Goal: Task Accomplishment & Management: Complete application form

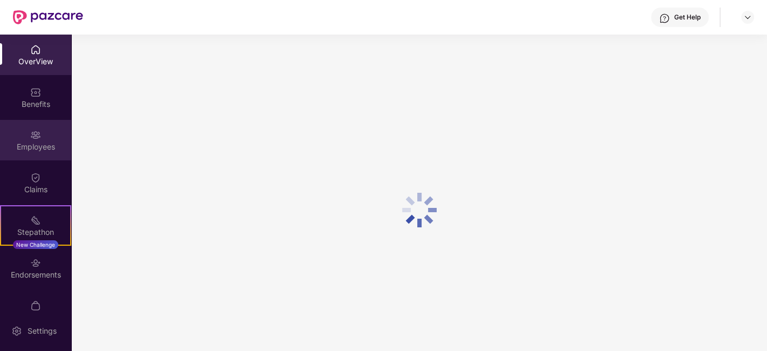
click at [45, 140] on div "Employees" at bounding box center [35, 140] width 71 height 40
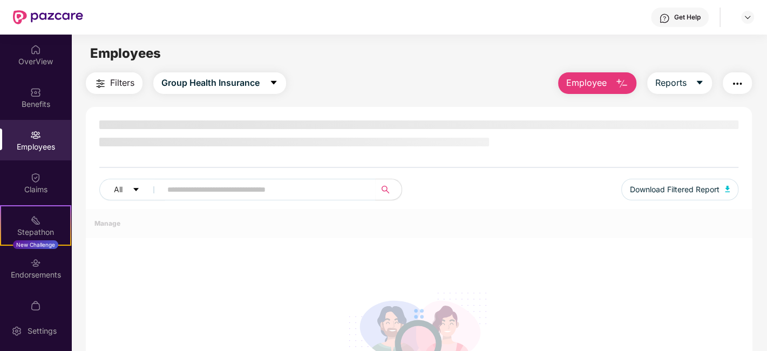
click at [604, 83] on span "Employee" at bounding box center [586, 82] width 40 height 13
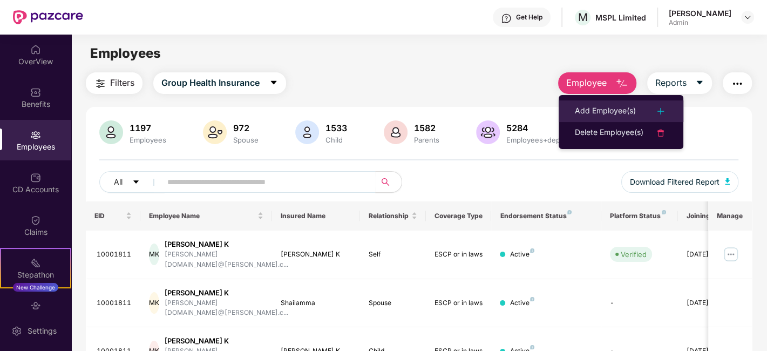
click at [615, 106] on div "Add Employee(s)" at bounding box center [605, 111] width 61 height 13
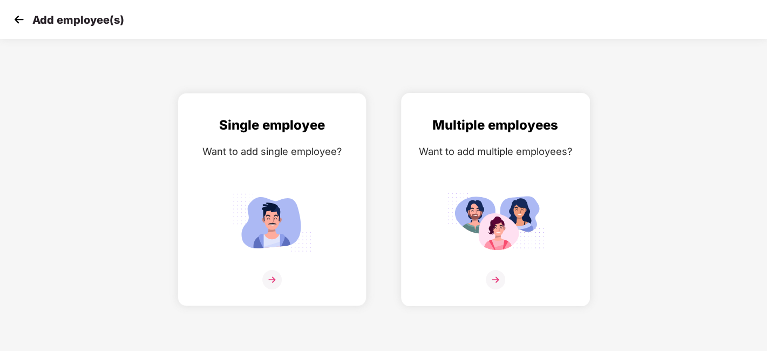
click at [488, 186] on div "Multiple employees Want to add multiple employees?" at bounding box center [495, 209] width 166 height 188
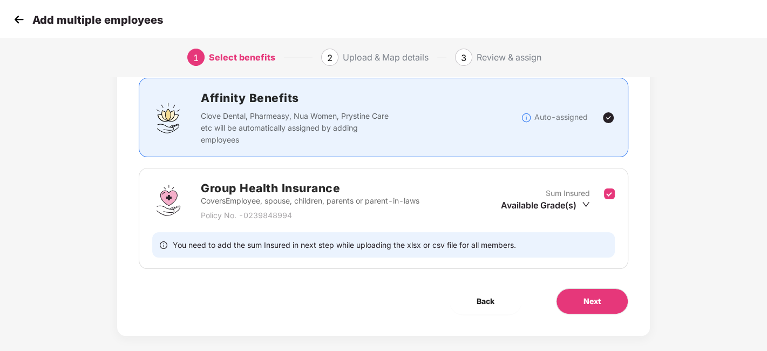
scroll to position [83, 0]
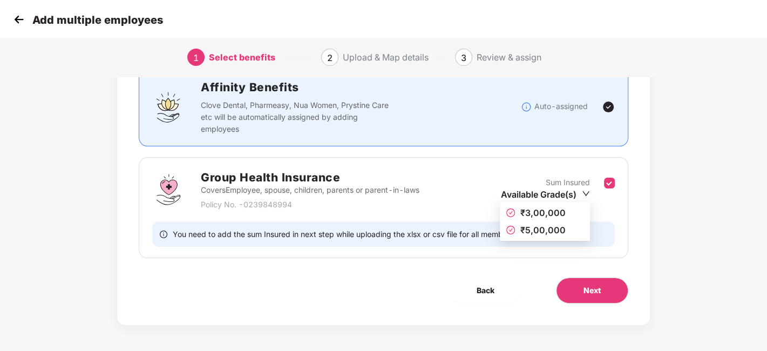
click at [575, 195] on div "Available Grade(s)" at bounding box center [545, 194] width 89 height 12
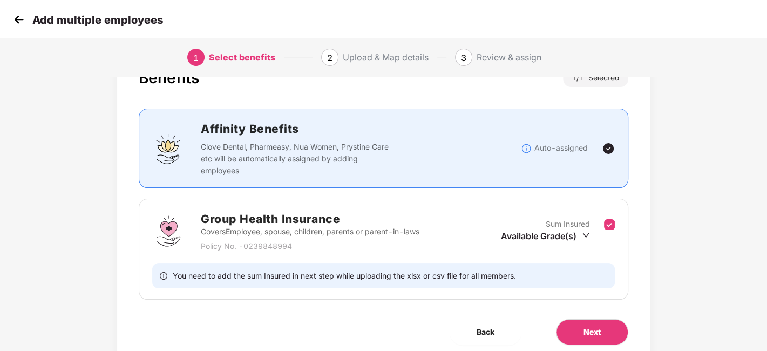
scroll to position [60, 0]
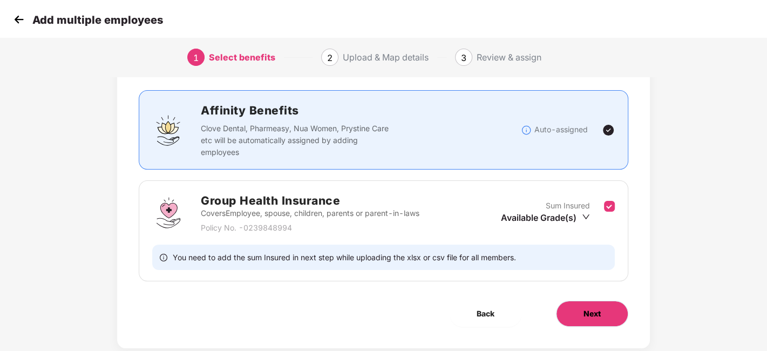
click at [592, 312] on span "Next" at bounding box center [591, 314] width 17 height 12
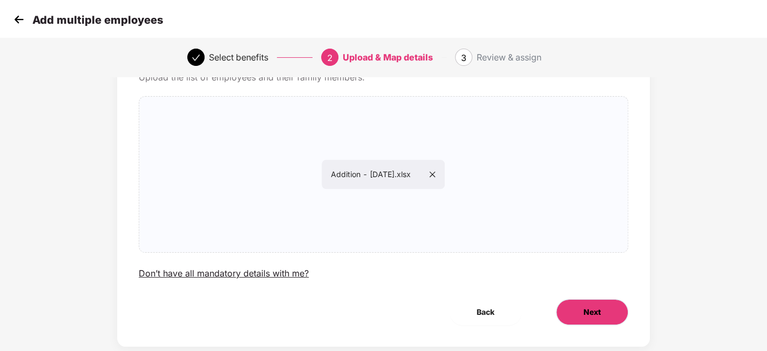
click at [598, 312] on span "Next" at bounding box center [591, 312] width 17 height 12
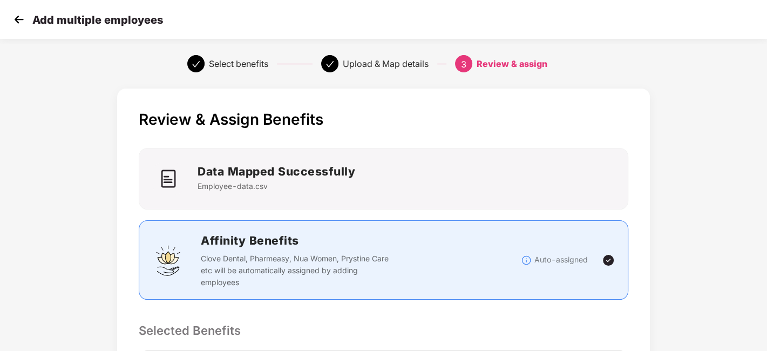
scroll to position [240, 0]
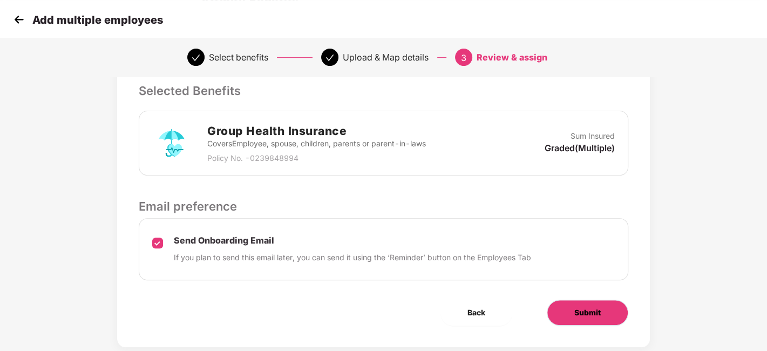
click at [606, 310] on button "Submit" at bounding box center [587, 312] width 81 height 26
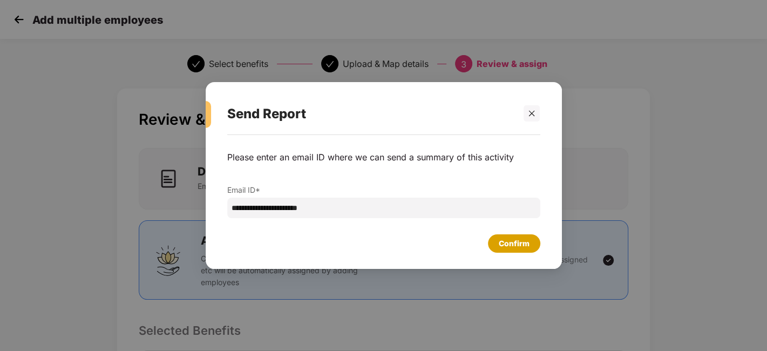
click at [520, 236] on div "Confirm" at bounding box center [514, 243] width 52 height 18
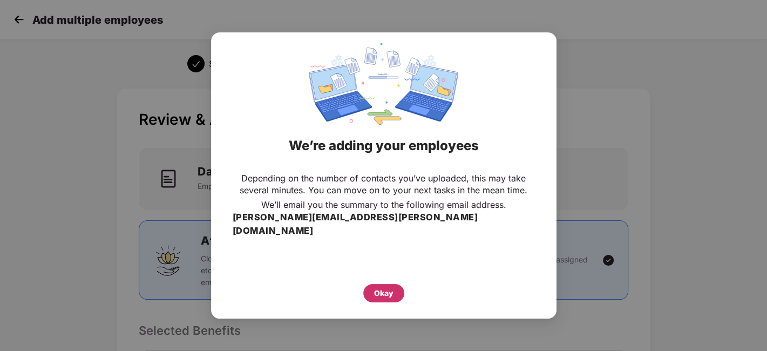
click at [380, 289] on div "Okay" at bounding box center [383, 293] width 19 height 12
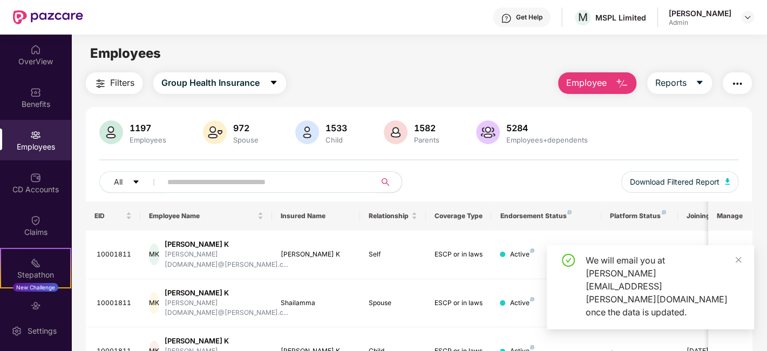
click at [614, 86] on button "Employee" at bounding box center [597, 83] width 78 height 22
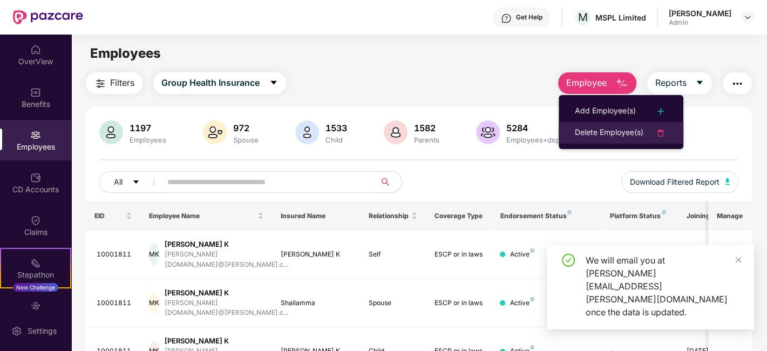
click at [587, 132] on div "Delete Employee(s)" at bounding box center [609, 132] width 69 height 13
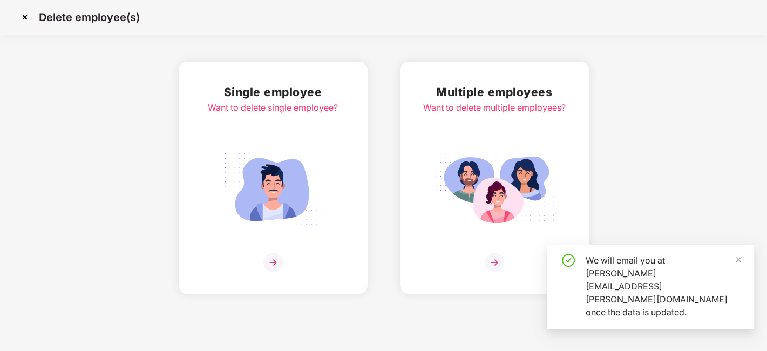
click at [501, 159] on img at bounding box center [494, 189] width 121 height 84
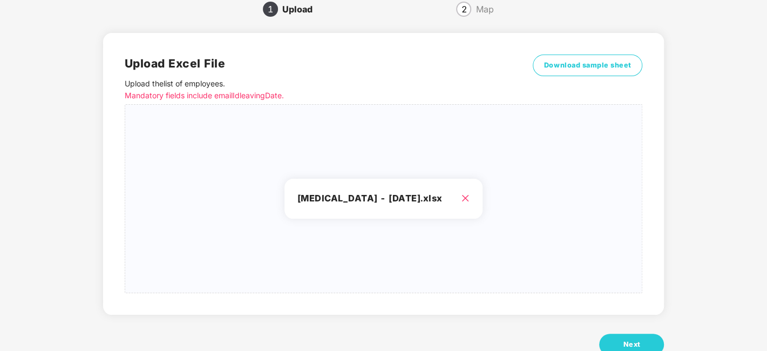
scroll to position [81, 0]
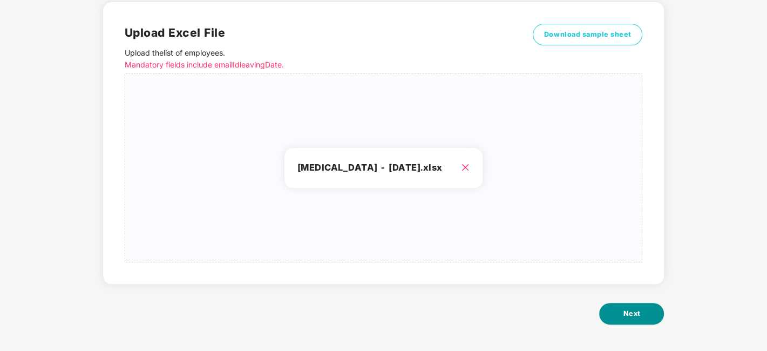
click at [637, 304] on button "Next" at bounding box center [631, 314] width 65 height 22
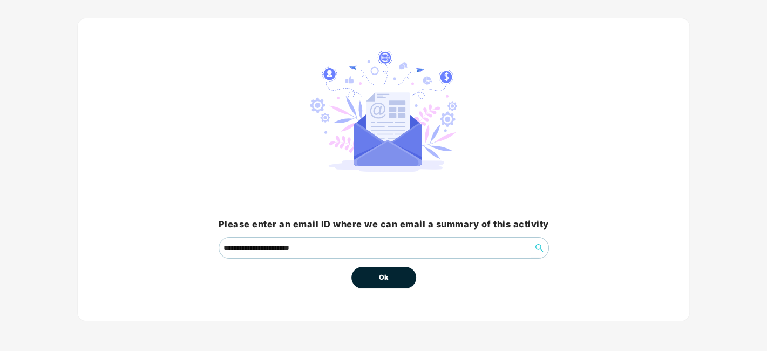
scroll to position [0, 0]
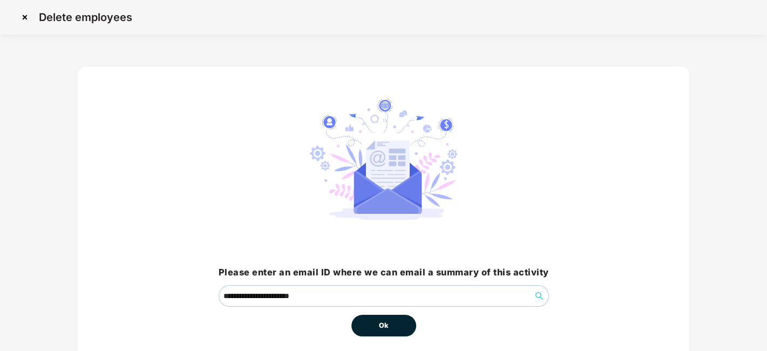
click at [379, 326] on span "Ok" at bounding box center [384, 325] width 10 height 11
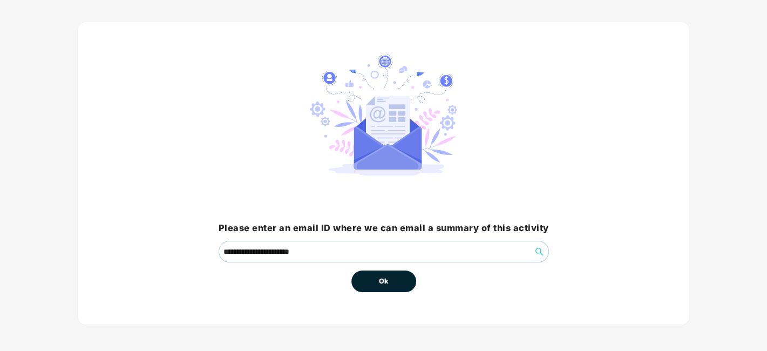
scroll to position [46, 0]
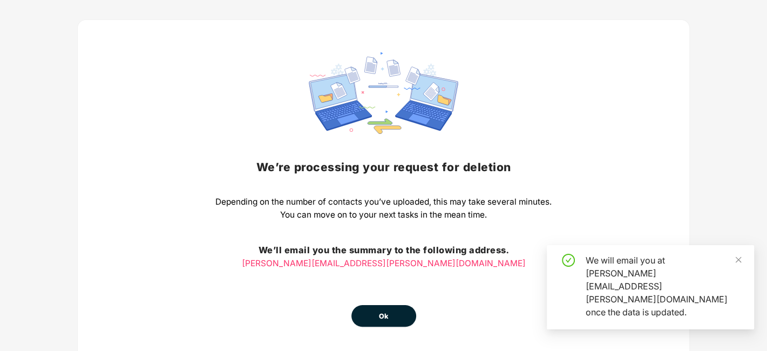
click at [383, 315] on span "Ok" at bounding box center [384, 316] width 10 height 11
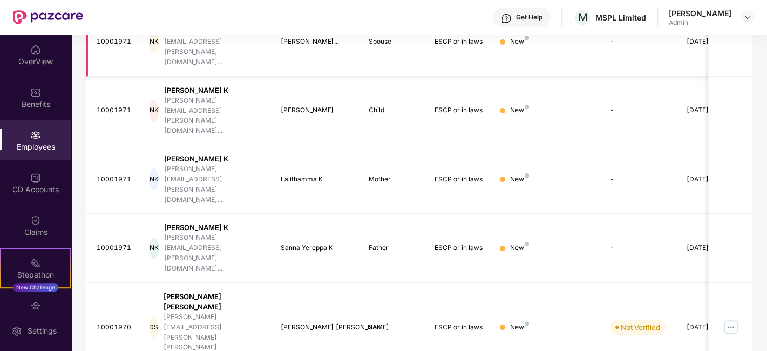
scroll to position [310, 0]
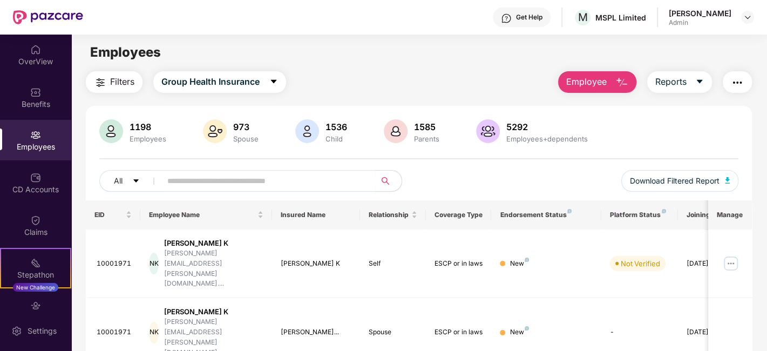
scroll to position [0, 0]
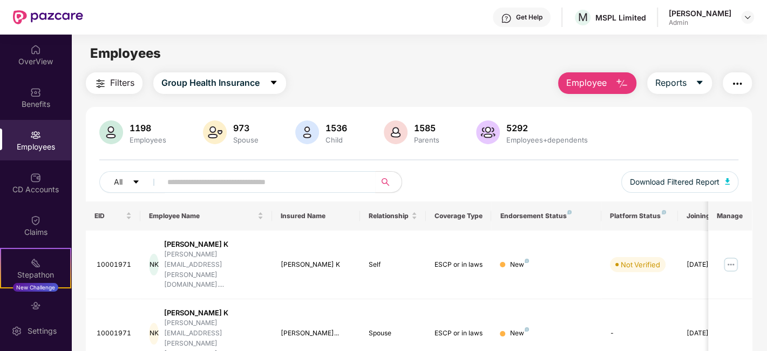
click at [24, 135] on div "Employees" at bounding box center [35, 140] width 71 height 40
click at [40, 113] on div "Benefits" at bounding box center [35, 97] width 71 height 40
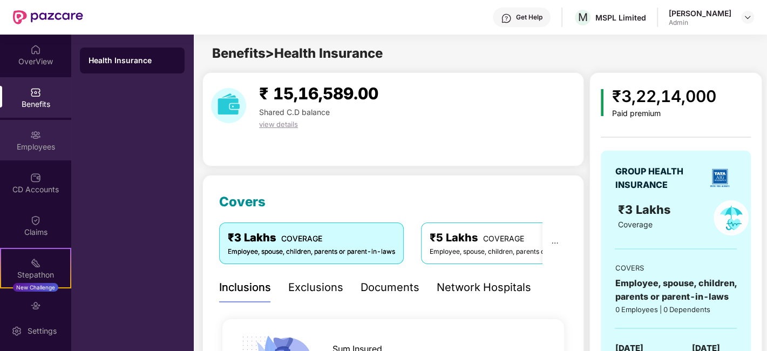
click at [33, 141] on div "Employees" at bounding box center [35, 146] width 71 height 11
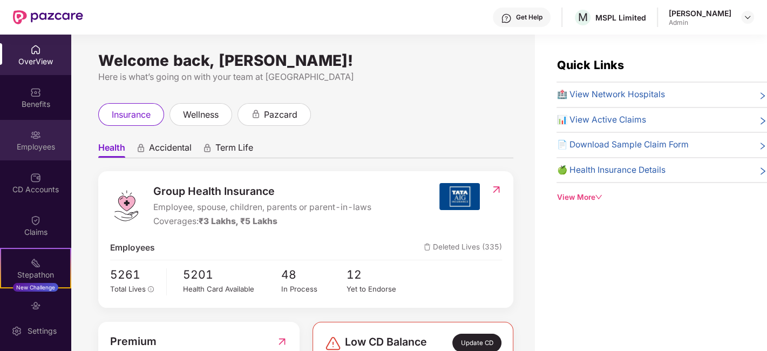
click at [20, 133] on div "Employees" at bounding box center [35, 140] width 71 height 40
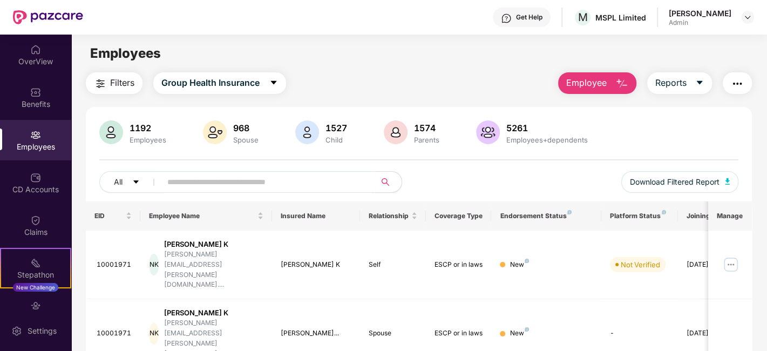
click at [583, 90] on button "Employee" at bounding box center [597, 83] width 78 height 22
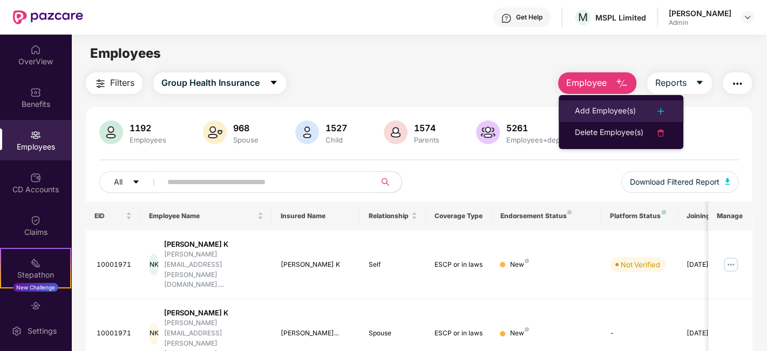
click at [613, 119] on li "Add Employee(s)" at bounding box center [620, 111] width 125 height 22
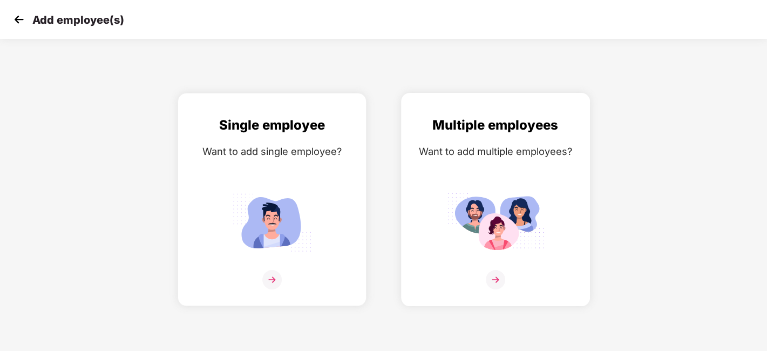
click at [460, 167] on div "Multiple employees Want to add multiple employees?" at bounding box center [495, 209] width 166 height 188
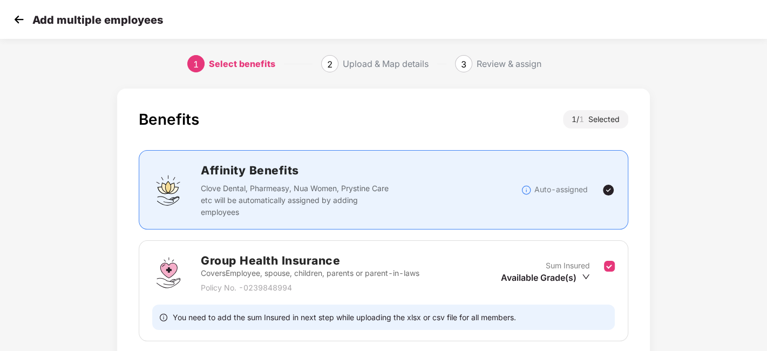
scroll to position [83, 0]
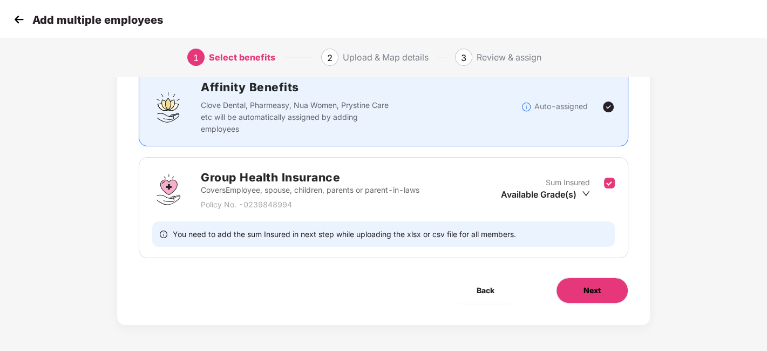
click at [579, 289] on button "Next" at bounding box center [592, 290] width 72 height 26
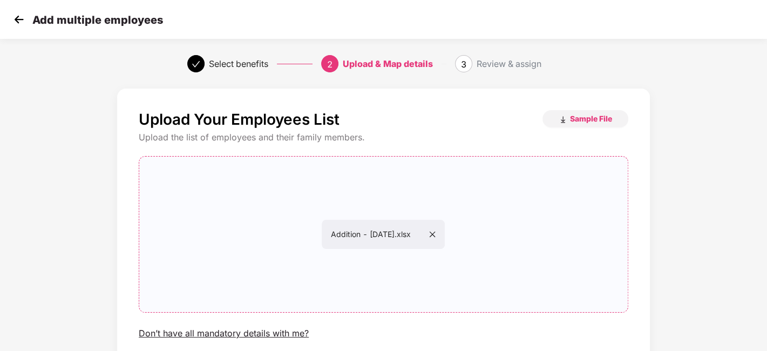
click at [436, 233] on icon "close" at bounding box center [432, 234] width 8 height 8
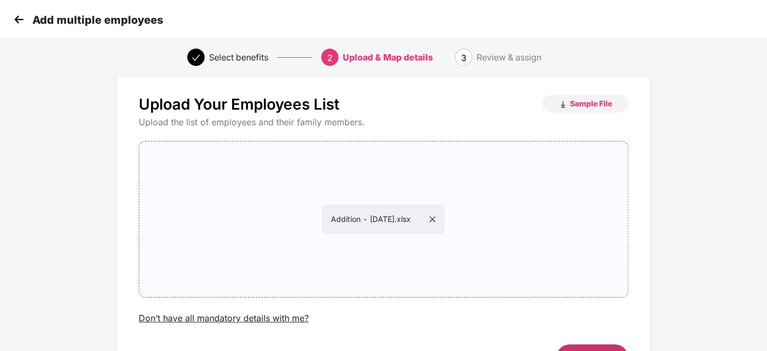
scroll to position [83, 0]
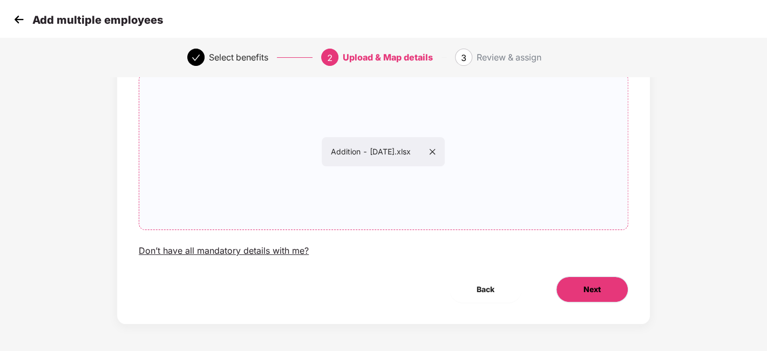
click at [589, 286] on span "Next" at bounding box center [591, 289] width 17 height 12
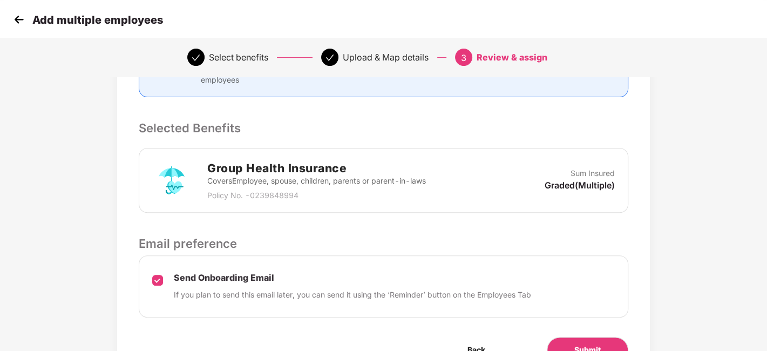
scroll to position [240, 0]
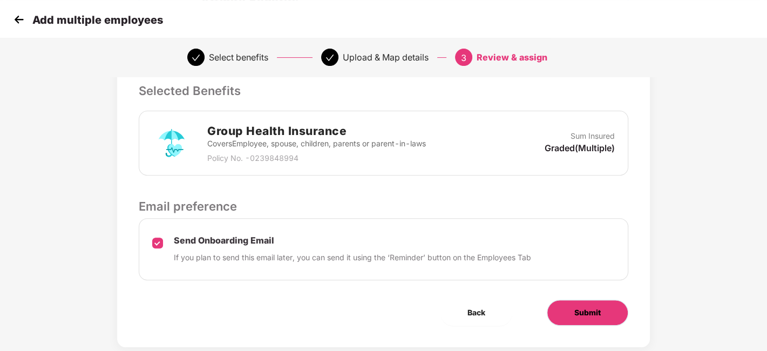
click at [585, 314] on span "Submit" at bounding box center [587, 312] width 26 height 12
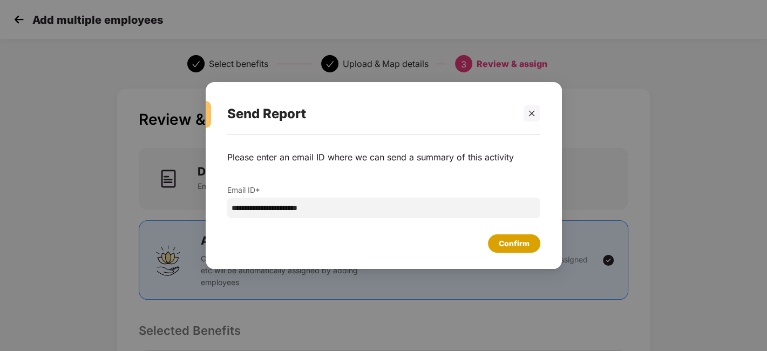
click at [505, 236] on div "Confirm" at bounding box center [514, 243] width 52 height 18
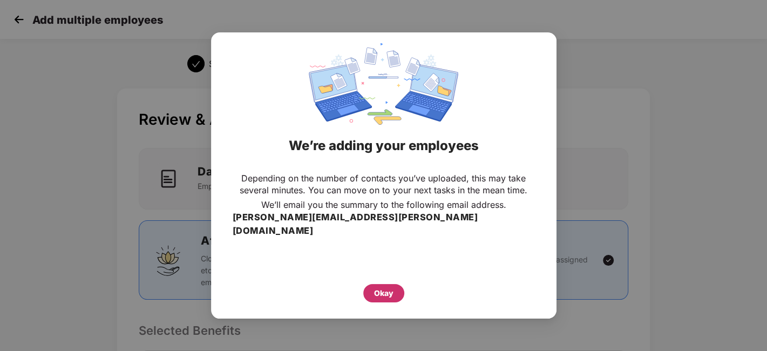
click at [368, 290] on div "Okay" at bounding box center [383, 293] width 41 height 18
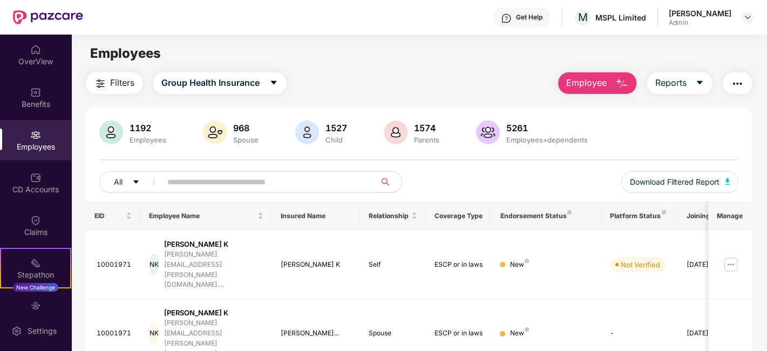
click at [28, 146] on div "Employees" at bounding box center [35, 146] width 71 height 11
click at [40, 49] on div "OverView" at bounding box center [35, 55] width 71 height 40
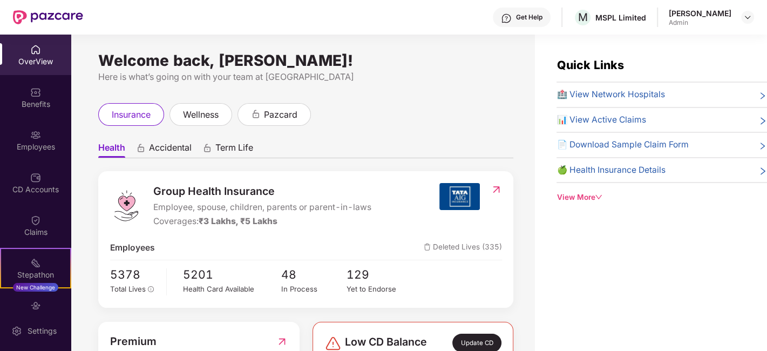
click at [37, 21] on img at bounding box center [48, 17] width 70 height 14
